Goal: Information Seeking & Learning: Learn about a topic

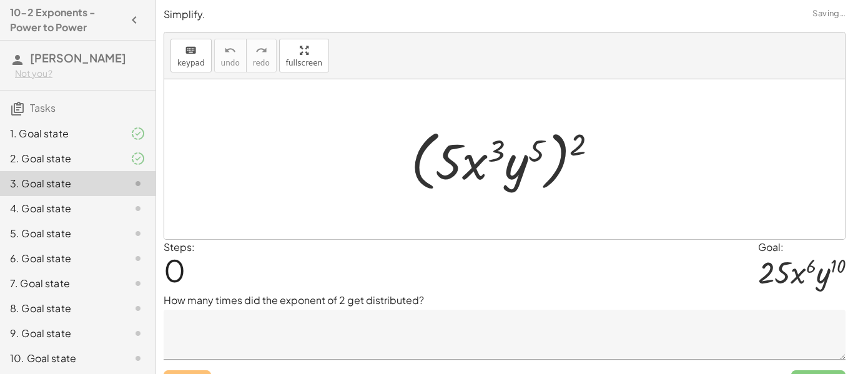
scroll to position [26, 0]
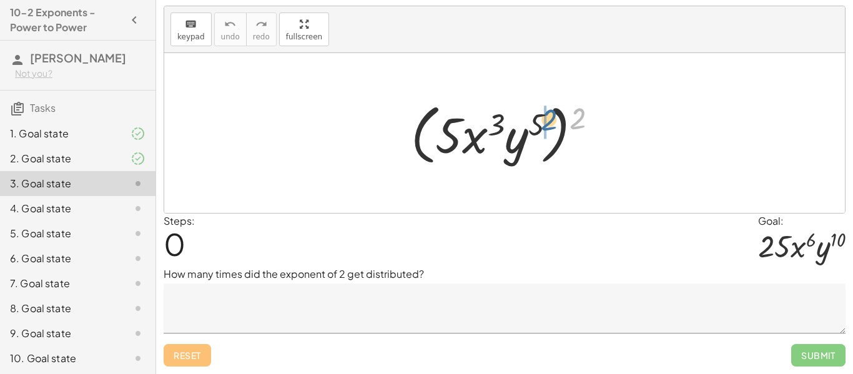
drag, startPoint x: 580, startPoint y: 124, endPoint x: 545, endPoint y: 128, distance: 35.2
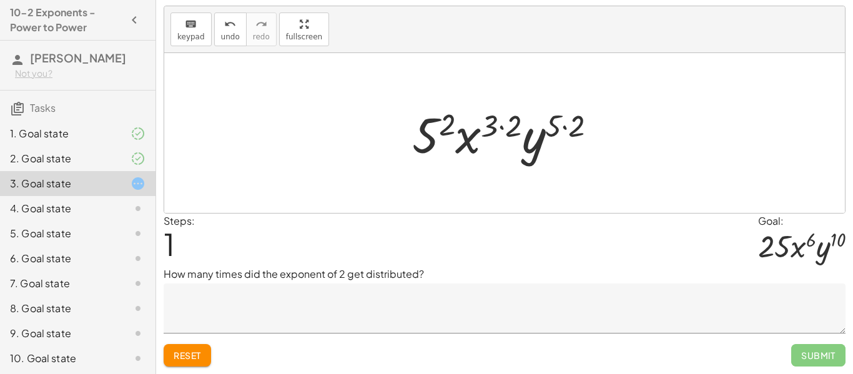
click at [169, 362] on button "Reset" at bounding box center [187, 355] width 47 height 22
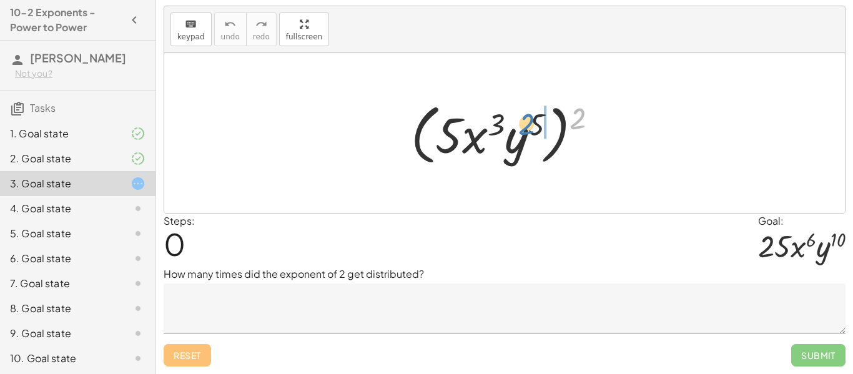
drag, startPoint x: 579, startPoint y: 113, endPoint x: 528, endPoint y: 119, distance: 51.5
click at [528, 119] on div at bounding box center [509, 133] width 209 height 72
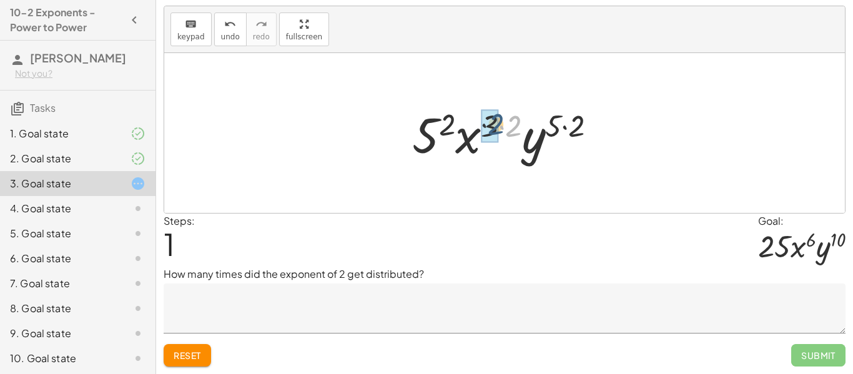
drag, startPoint x: 512, startPoint y: 125, endPoint x: 489, endPoint y: 123, distance: 23.2
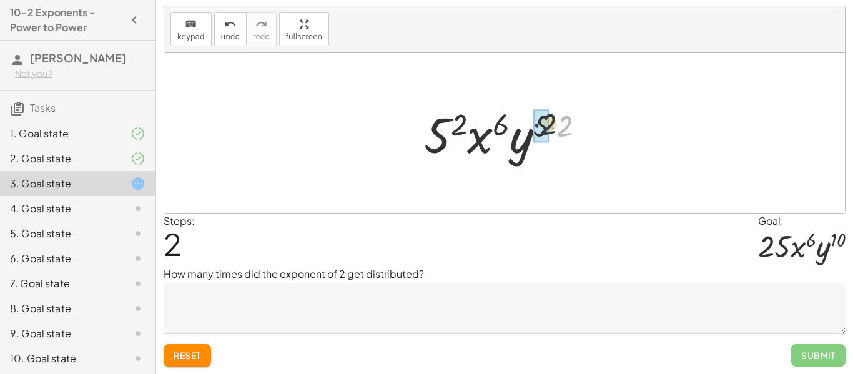
drag, startPoint x: 566, startPoint y: 124, endPoint x: 548, endPoint y: 121, distance: 18.9
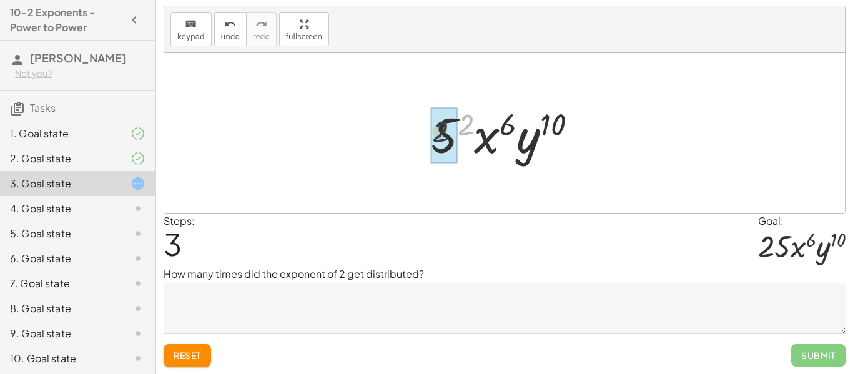
drag, startPoint x: 465, startPoint y: 124, endPoint x: 458, endPoint y: 125, distance: 6.3
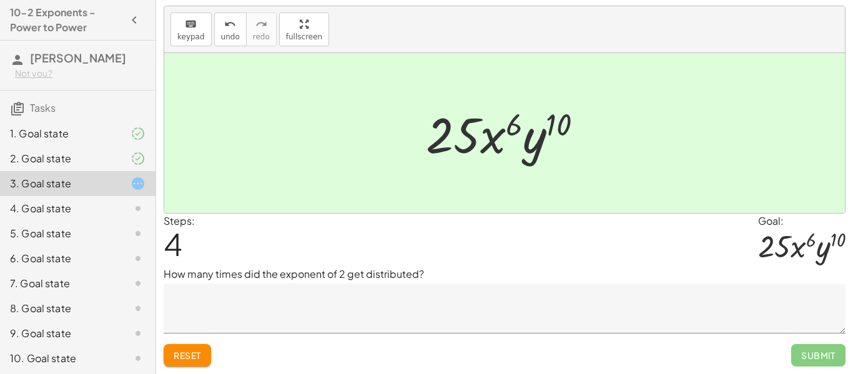
click at [203, 308] on textarea at bounding box center [505, 308] width 682 height 50
click at [180, 352] on span "Reset" at bounding box center [187, 355] width 27 height 11
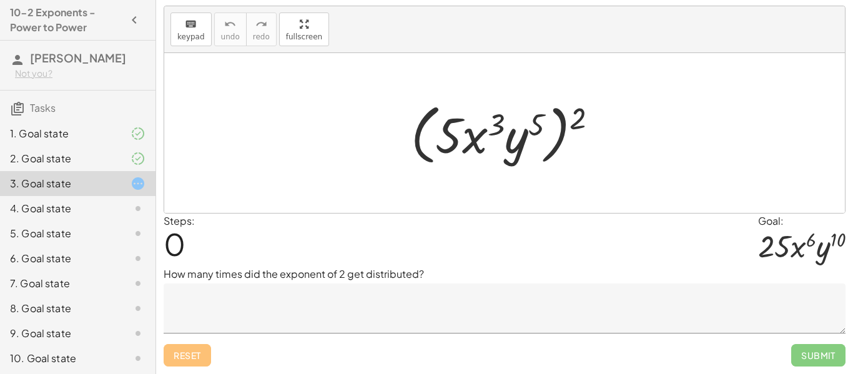
click at [239, 307] on textarea at bounding box center [505, 308] width 682 height 50
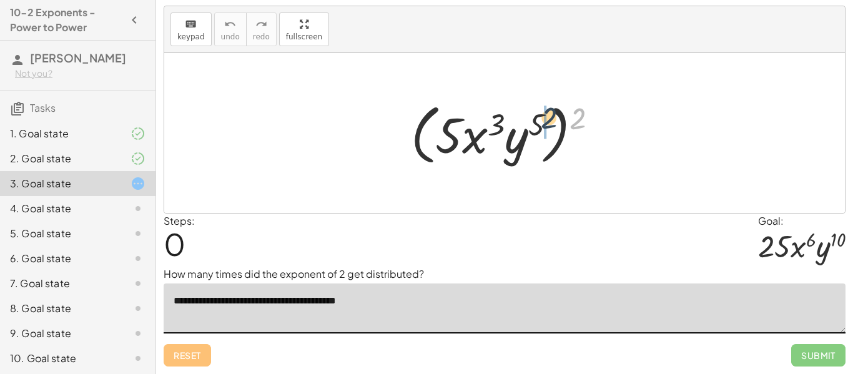
drag, startPoint x: 580, startPoint y: 116, endPoint x: 545, endPoint y: 117, distance: 35.0
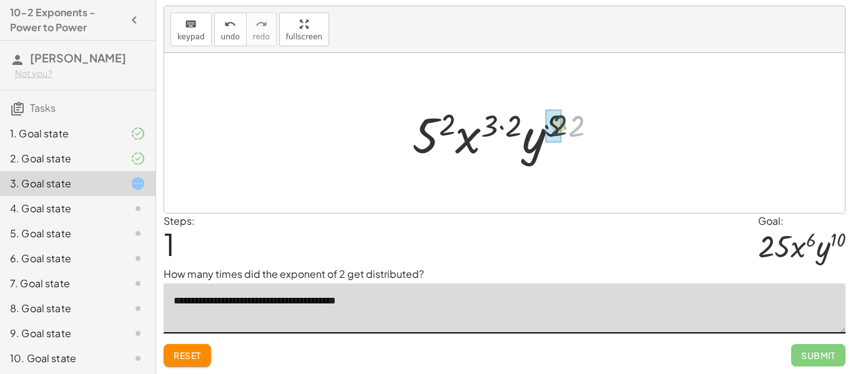
drag, startPoint x: 577, startPoint y: 130, endPoint x: 557, endPoint y: 130, distance: 20.0
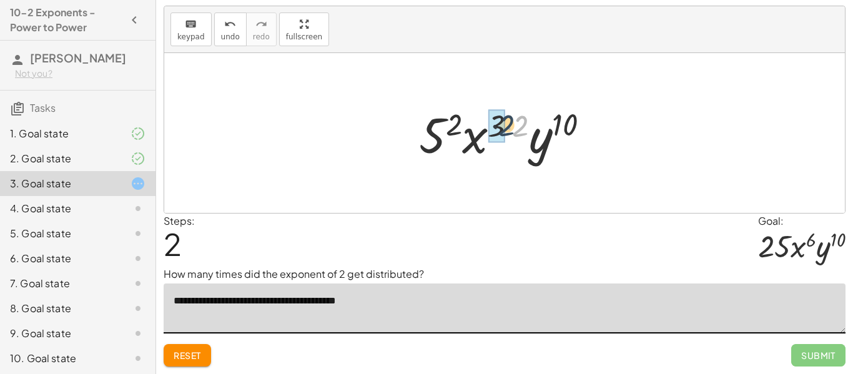
drag, startPoint x: 520, startPoint y: 125, endPoint x: 503, endPoint y: 125, distance: 16.9
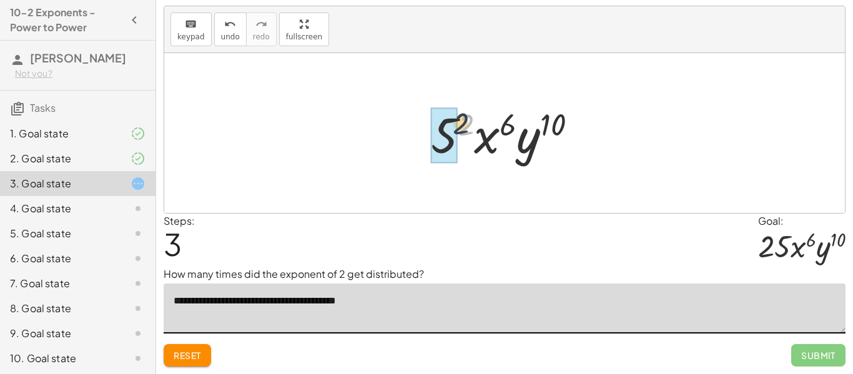
drag, startPoint x: 468, startPoint y: 125, endPoint x: 450, endPoint y: 123, distance: 18.3
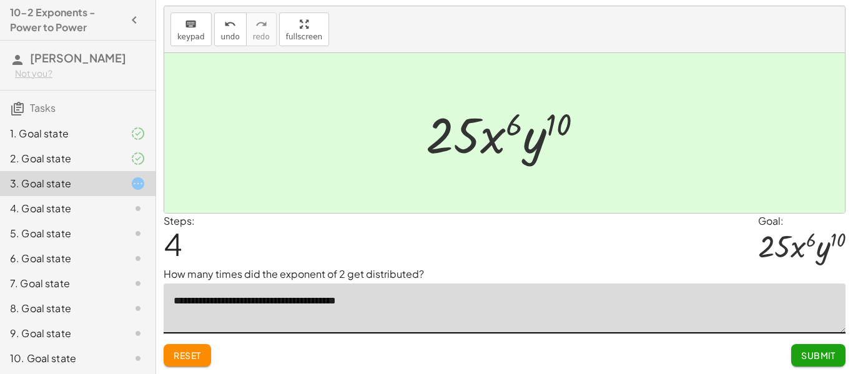
scroll to position [52, 0]
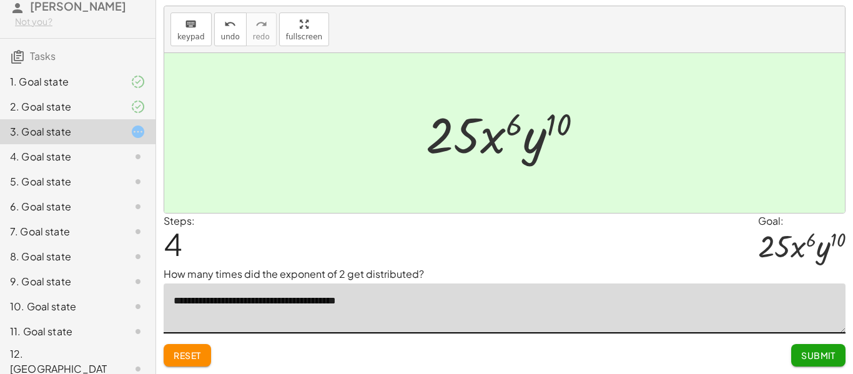
click at [200, 357] on span "Reset" at bounding box center [187, 355] width 27 height 11
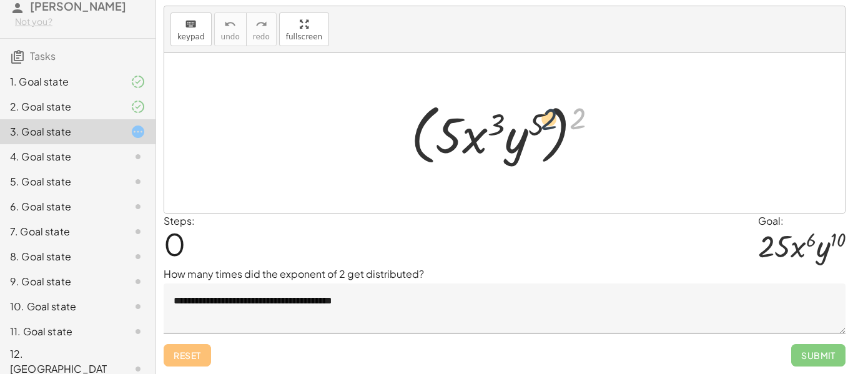
drag, startPoint x: 582, startPoint y: 123, endPoint x: 539, endPoint y: 126, distance: 43.2
click at [539, 126] on div at bounding box center [509, 133] width 209 height 72
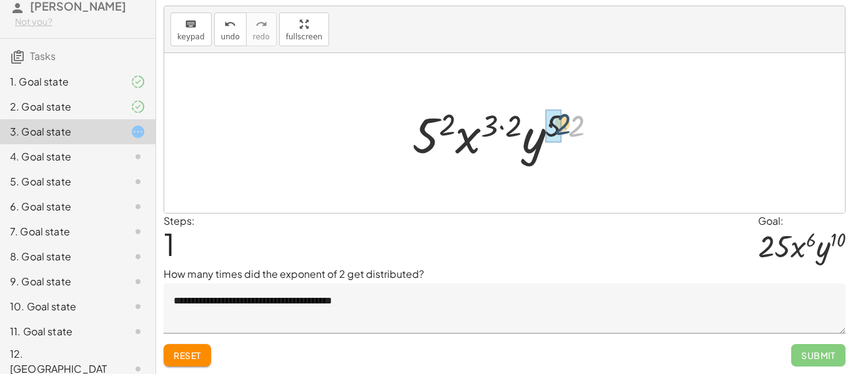
drag, startPoint x: 577, startPoint y: 133, endPoint x: 558, endPoint y: 131, distance: 18.8
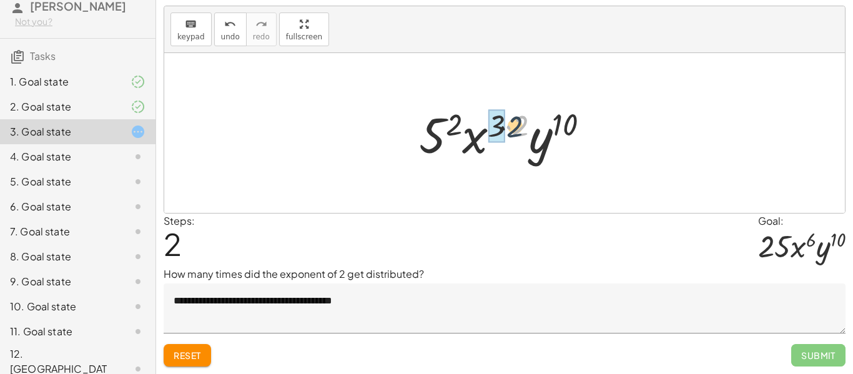
drag, startPoint x: 522, startPoint y: 129, endPoint x: 499, endPoint y: 130, distance: 23.1
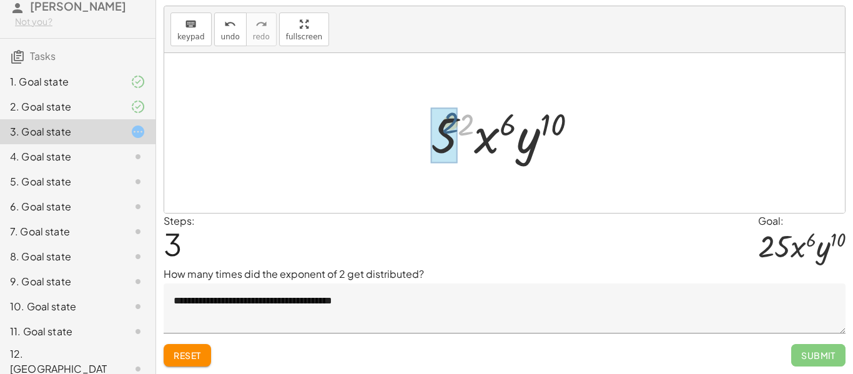
drag, startPoint x: 466, startPoint y: 127, endPoint x: 448, endPoint y: 125, distance: 17.6
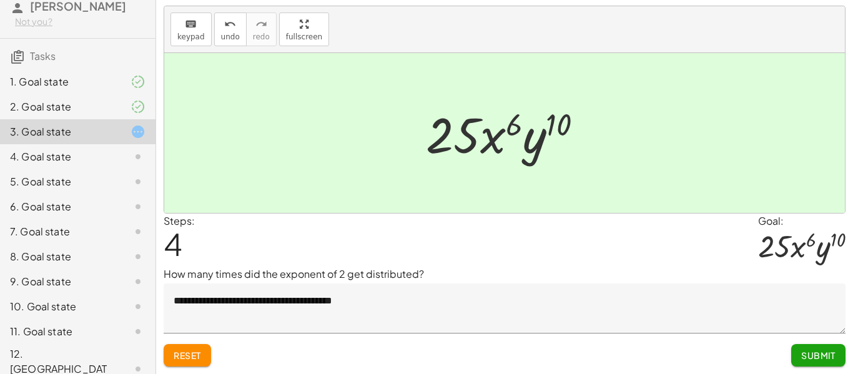
click at [340, 302] on textarea "**********" at bounding box center [505, 308] width 682 height 50
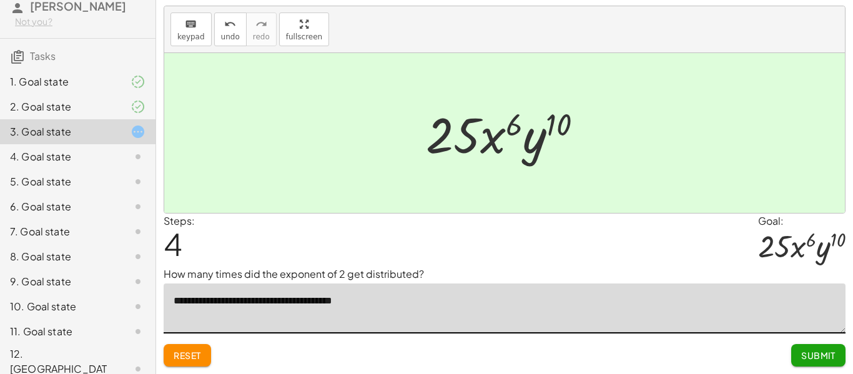
type textarea "**********"
click at [224, 259] on div "Steps: 4 Goal: · 25 · x 6 · y 10" at bounding box center [505, 241] width 682 height 54
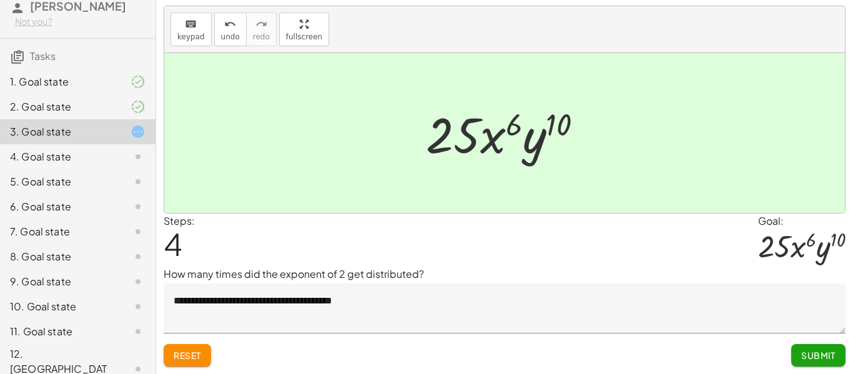
click at [92, 162] on div "4. Goal state" at bounding box center [60, 156] width 101 height 15
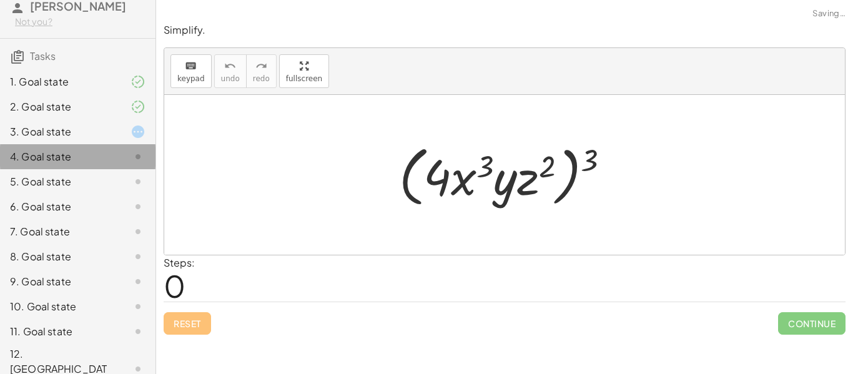
scroll to position [0, 0]
click at [97, 137] on div "3. Goal state" at bounding box center [60, 131] width 101 height 15
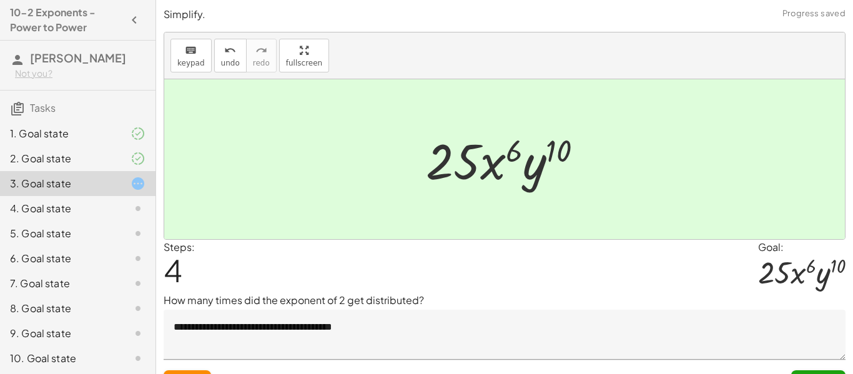
scroll to position [26, 0]
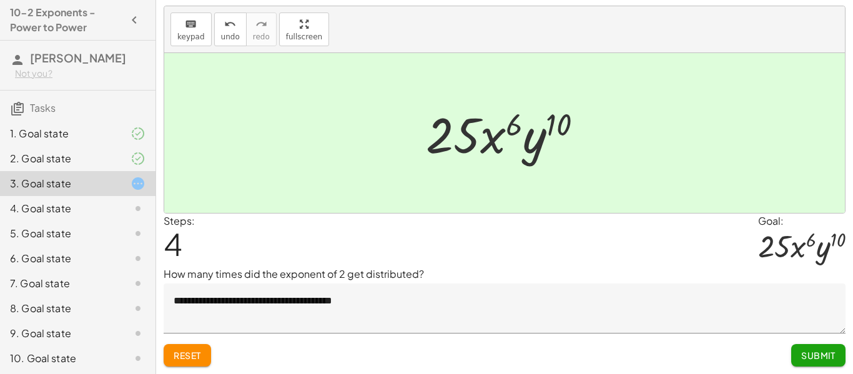
click at [91, 271] on div "5. Goal state" at bounding box center [77, 283] width 155 height 25
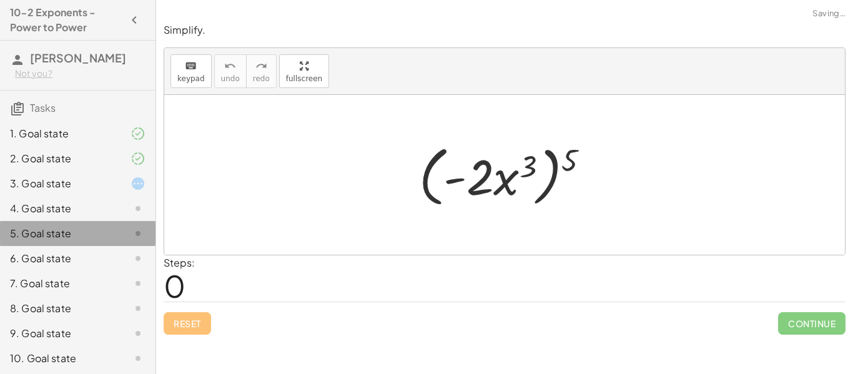
scroll to position [0, 0]
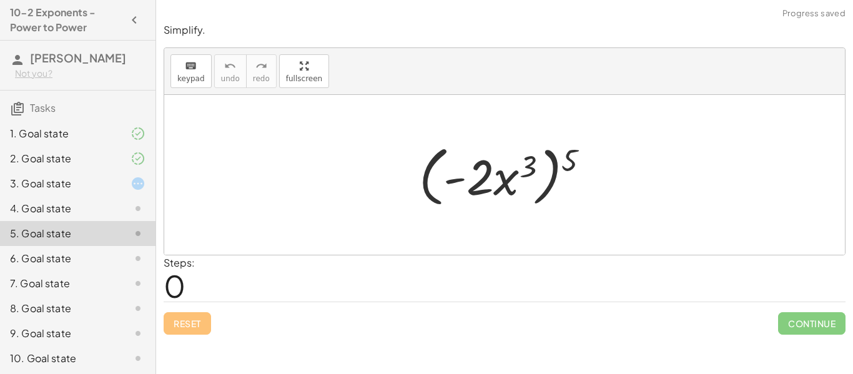
click at [40, 176] on div "3. Goal state" at bounding box center [60, 183] width 101 height 15
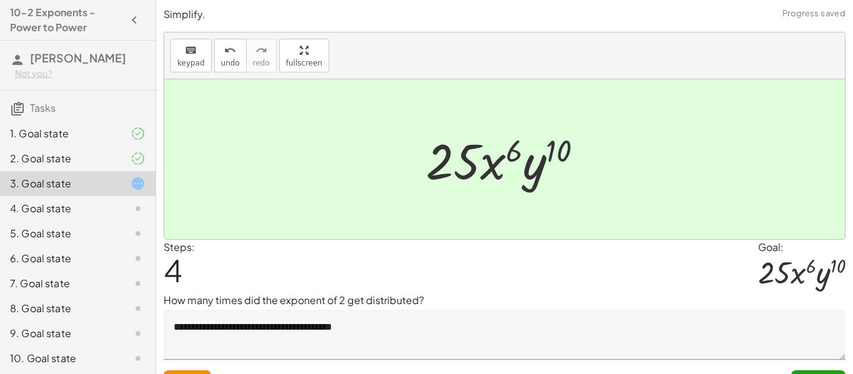
click at [54, 246] on div "4. Goal state" at bounding box center [77, 258] width 155 height 25
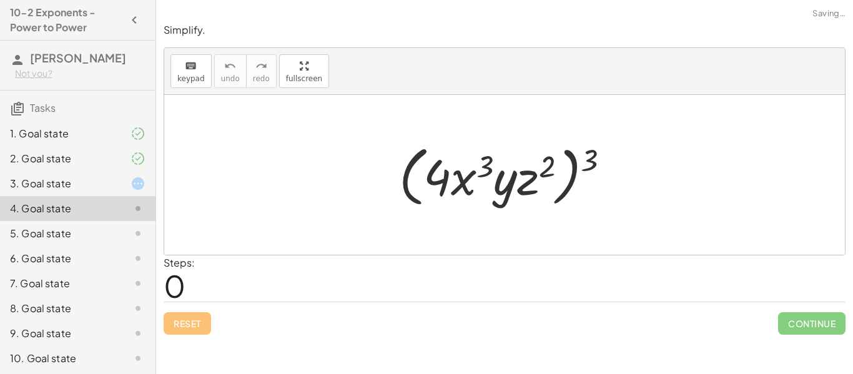
click at [62, 229] on div "5. Goal state" at bounding box center [60, 233] width 101 height 15
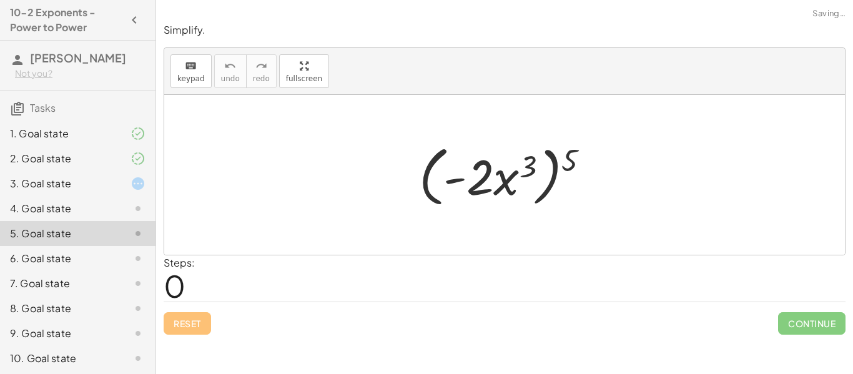
click at [62, 262] on div "6. Goal state" at bounding box center [60, 258] width 101 height 15
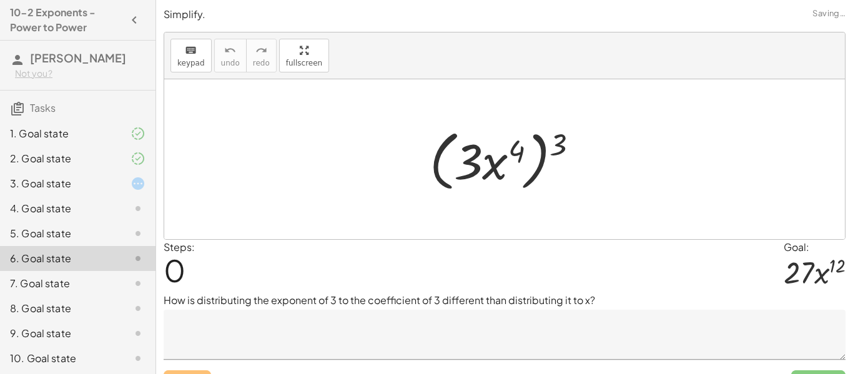
scroll to position [52, 0]
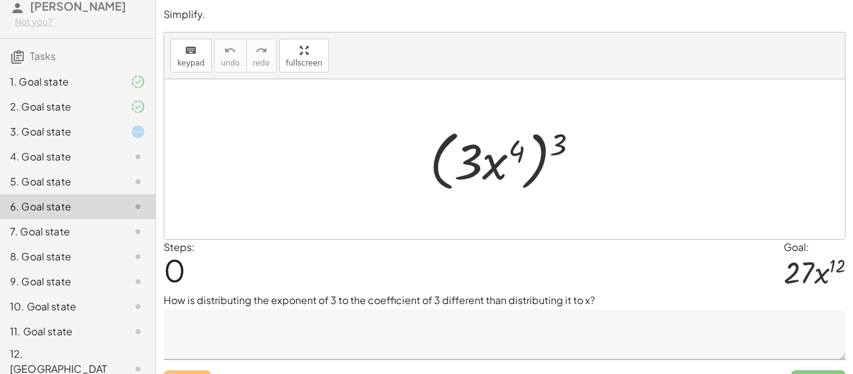
click at [51, 236] on div "7. Goal state" at bounding box center [60, 231] width 101 height 15
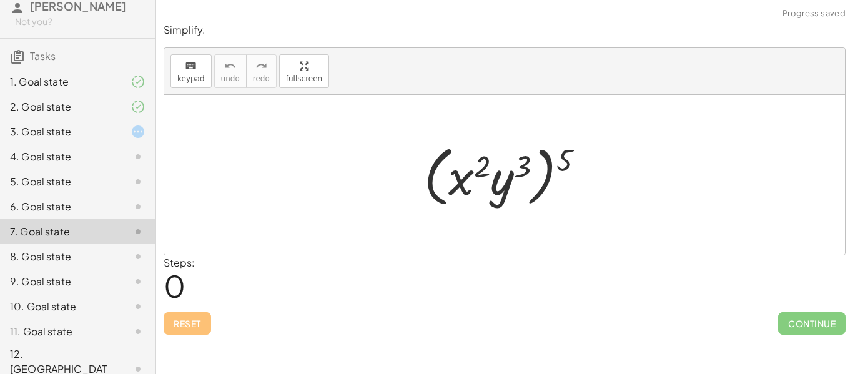
click at [51, 236] on div "7. Goal state" at bounding box center [60, 231] width 101 height 15
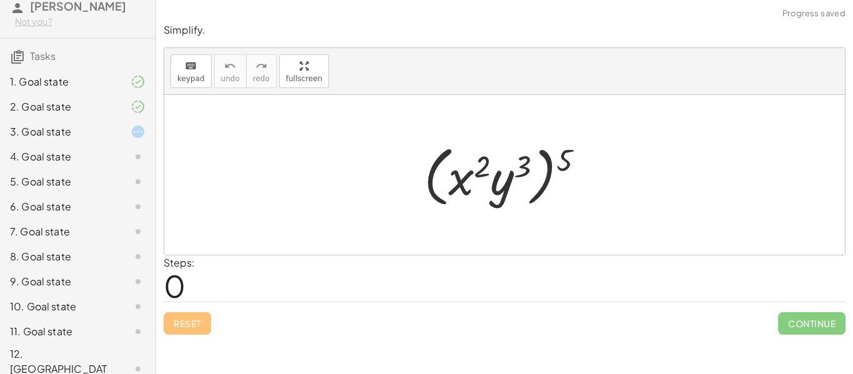
click at [51, 257] on div "8. Goal state" at bounding box center [60, 256] width 101 height 15
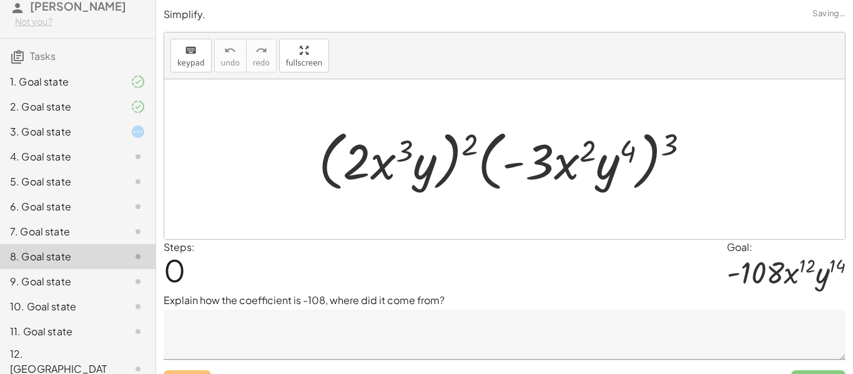
click at [54, 275] on div "9. Goal state" at bounding box center [60, 281] width 101 height 15
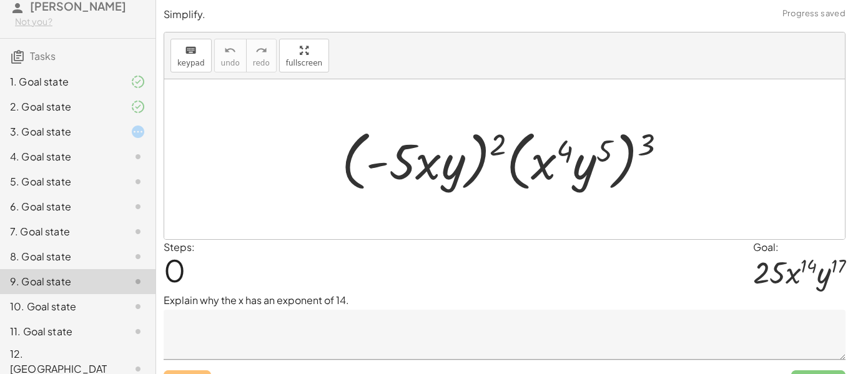
click at [50, 294] on div "8. Goal state" at bounding box center [77, 306] width 155 height 25
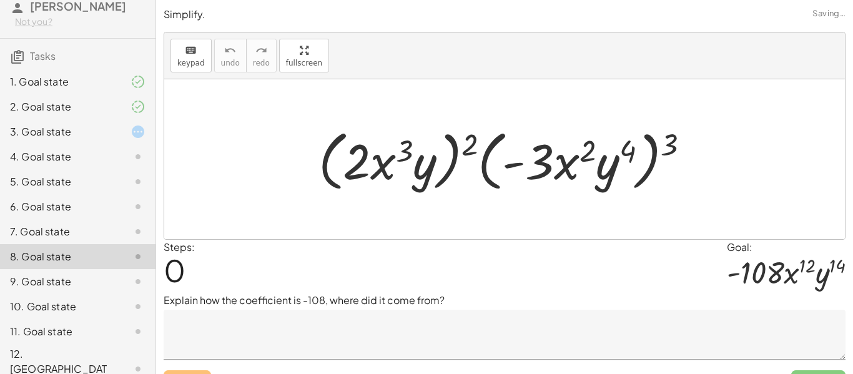
click at [56, 266] on div "8. Goal state" at bounding box center [77, 256] width 155 height 25
click at [57, 274] on div "9. Goal state" at bounding box center [60, 281] width 101 height 15
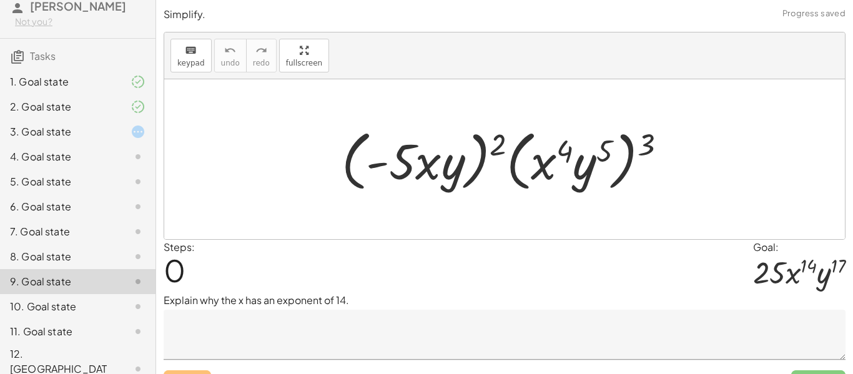
click at [56, 344] on div "10. Goal state" at bounding box center [77, 369] width 155 height 50
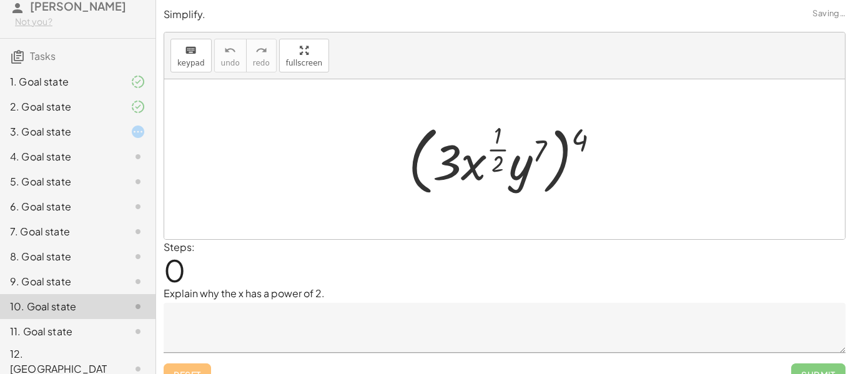
click at [57, 357] on div "12. [GEOGRAPHIC_DATA]" at bounding box center [60, 369] width 101 height 45
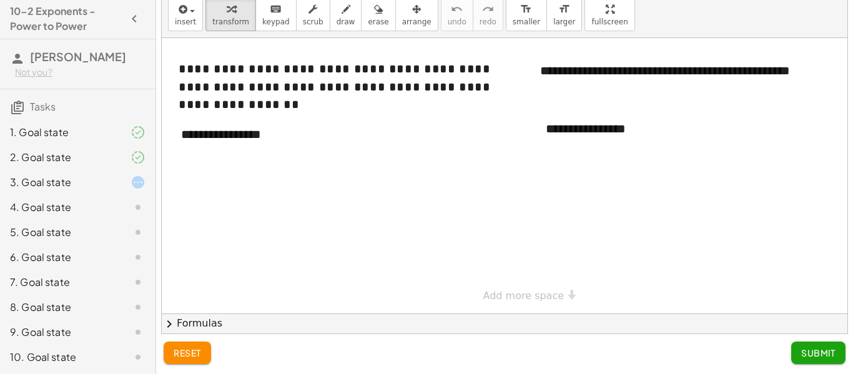
scroll to position [0, 0]
click at [72, 196] on div "2. Goal state" at bounding box center [77, 208] width 155 height 25
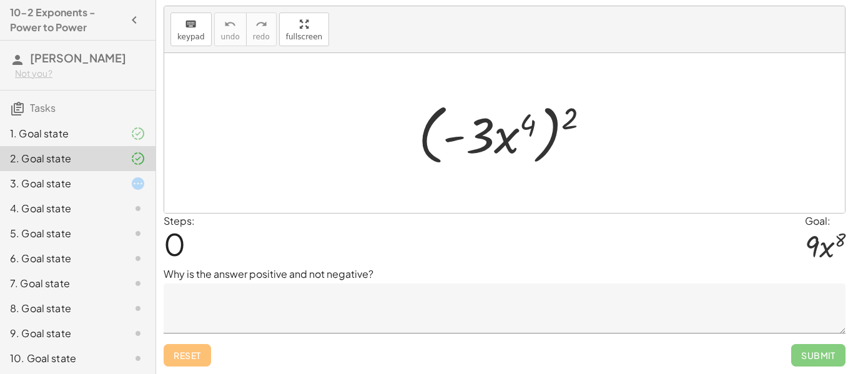
click at [79, 177] on div "3. Goal state" at bounding box center [60, 183] width 101 height 15
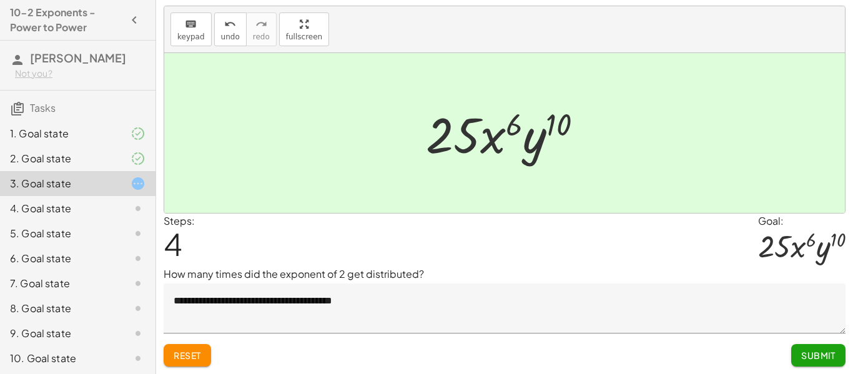
click at [79, 177] on div "3. Goal state" at bounding box center [60, 183] width 101 height 15
